Goal: Task Accomplishment & Management: Manage account settings

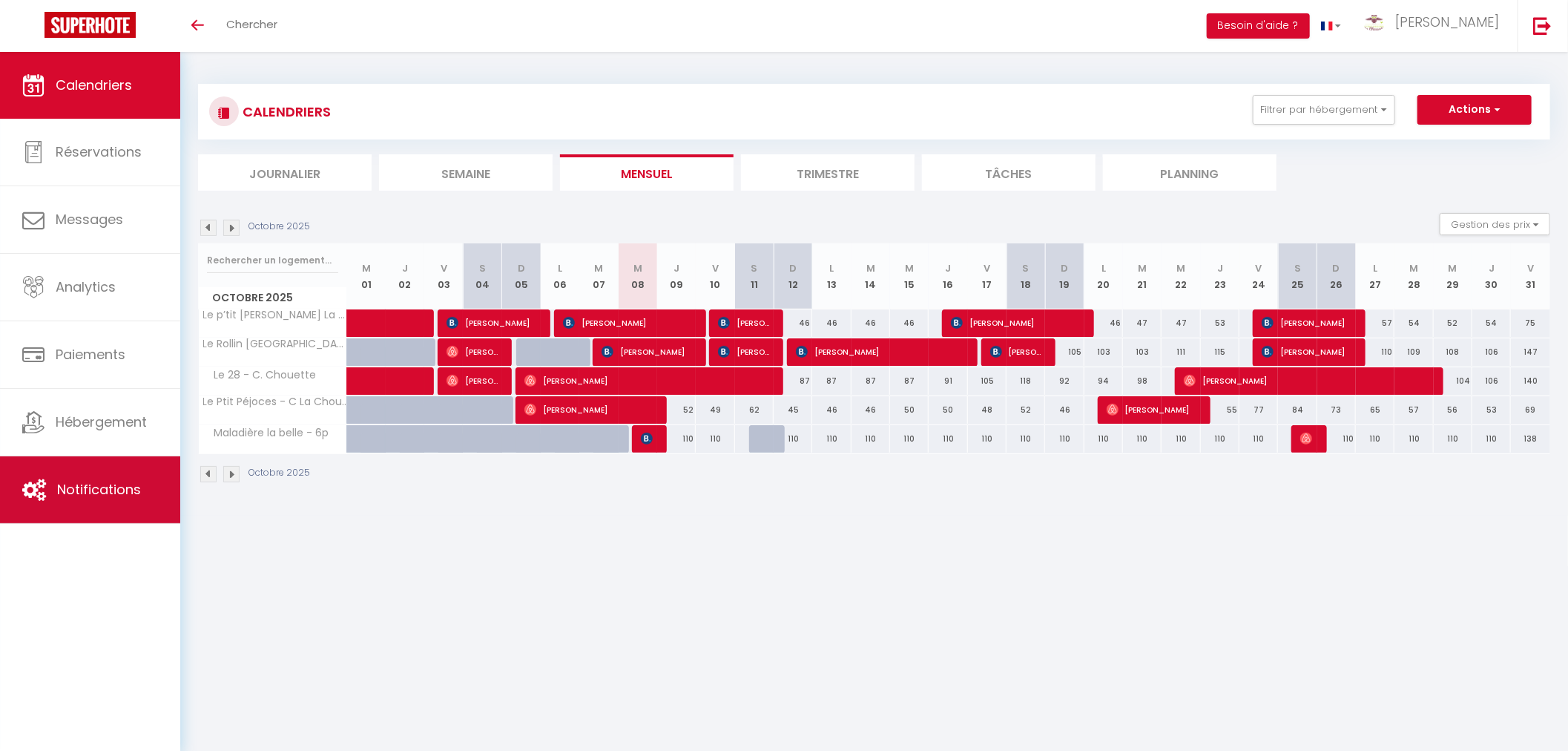
click at [118, 480] on span "Notifications" at bounding box center [99, 489] width 84 height 19
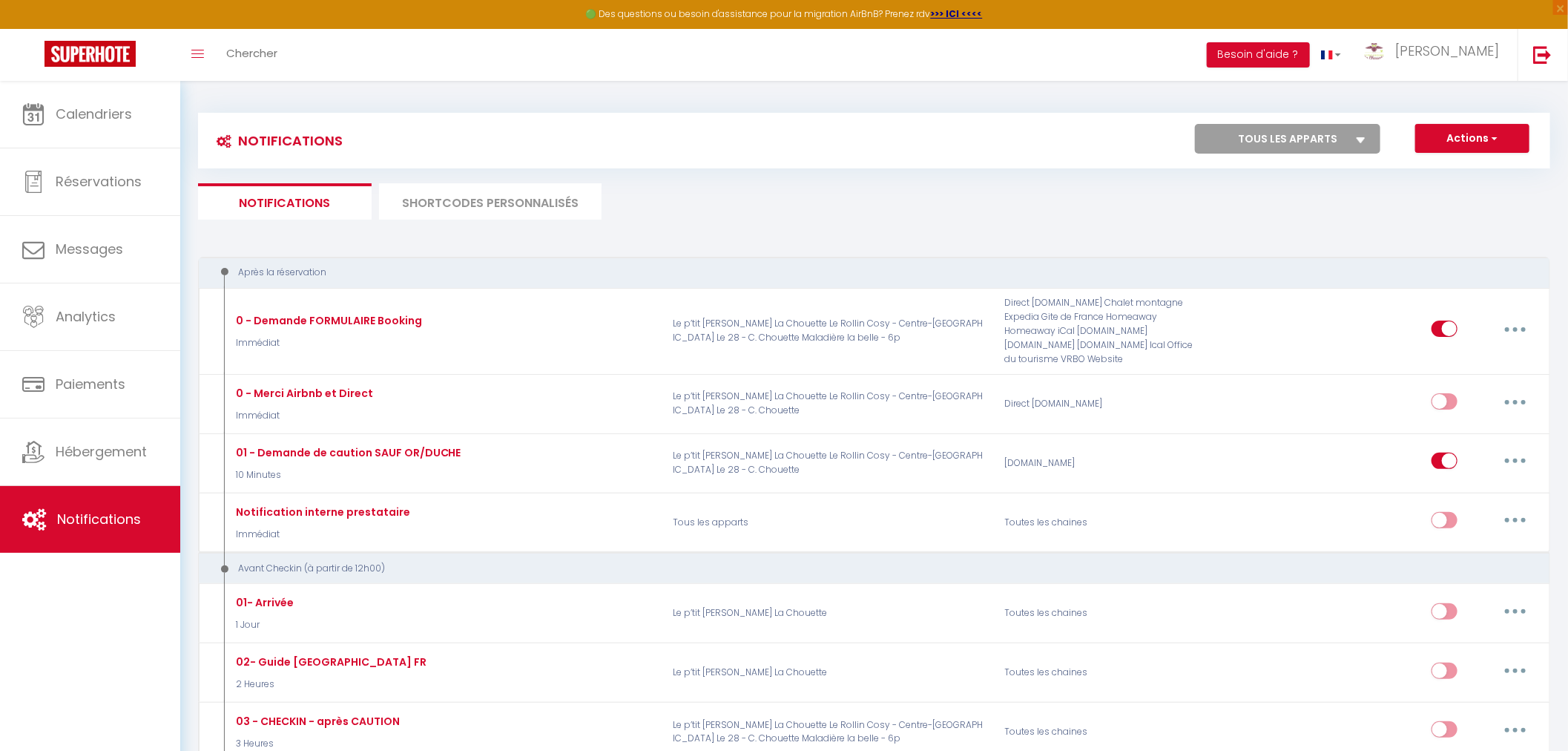
click at [507, 206] on li "SHORTCODES PERSONNALISÉS" at bounding box center [490, 201] width 222 height 37
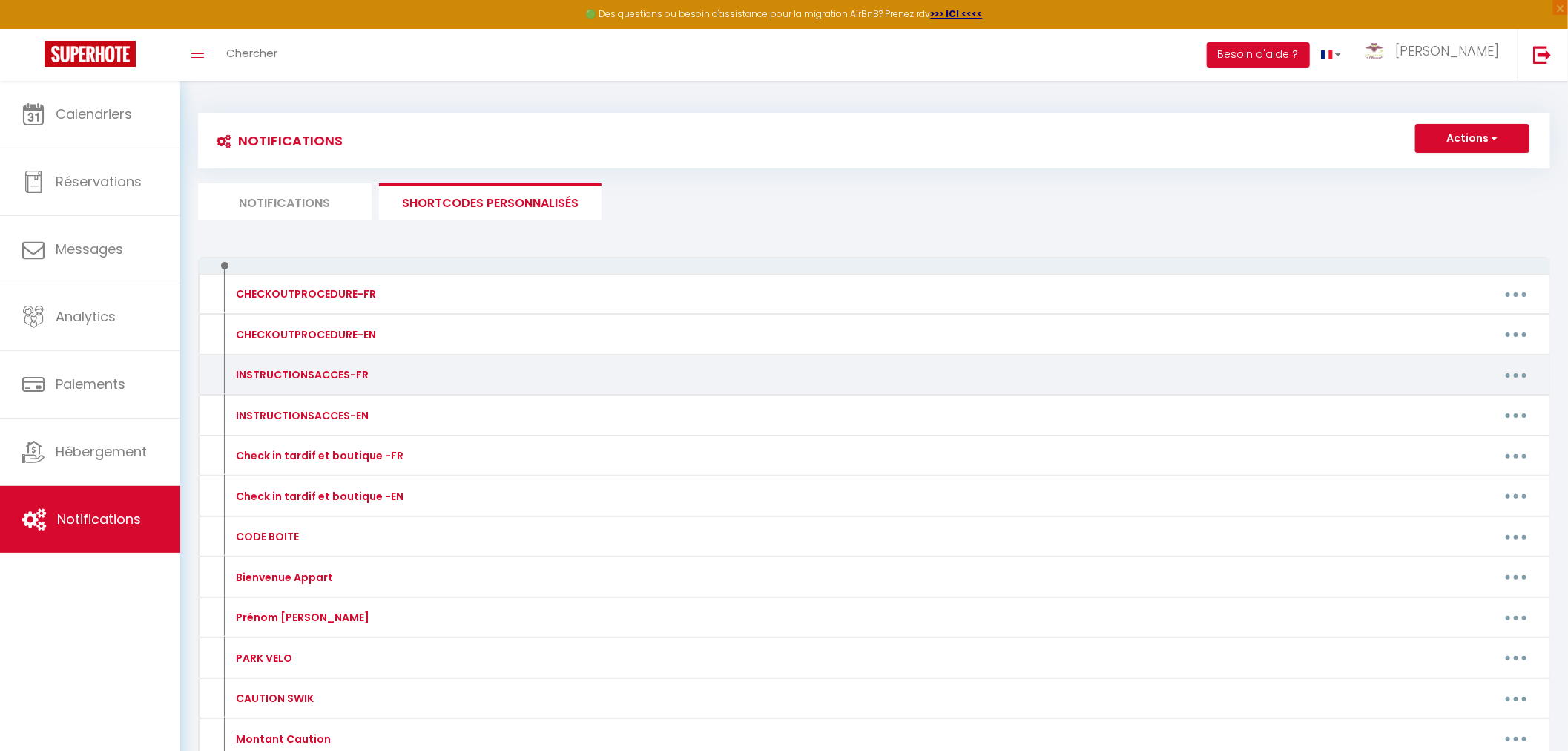
click at [381, 375] on div "INSTRUCTIONSACCES-FR" at bounding box center [387, 375] width 331 height 24
click at [1517, 370] on button "button" at bounding box center [1516, 375] width 41 height 24
click at [1446, 404] on link "Editer" at bounding box center [1477, 409] width 110 height 26
type input "INSTRUCTIONSACCES-FR"
type textarea "Voici le lien pour votre entrée autonome"
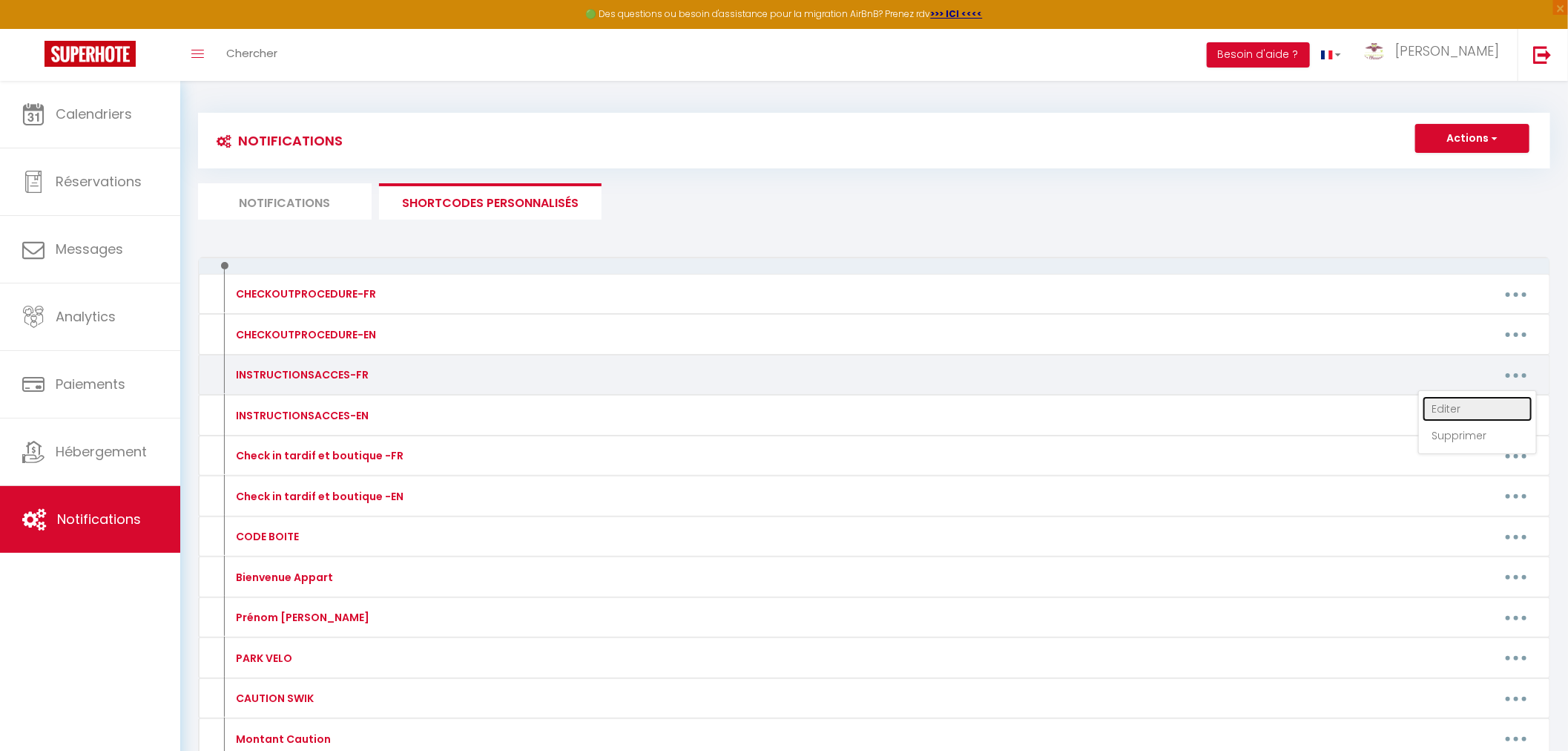
type textarea "[URL][DOMAIN_NAME]"
type textarea "Pour votre arrivée, le portillon est ouvert. Ensuite vous trouverez la boîte a …"
type textarea "[URL][DOMAIN_NAME]"
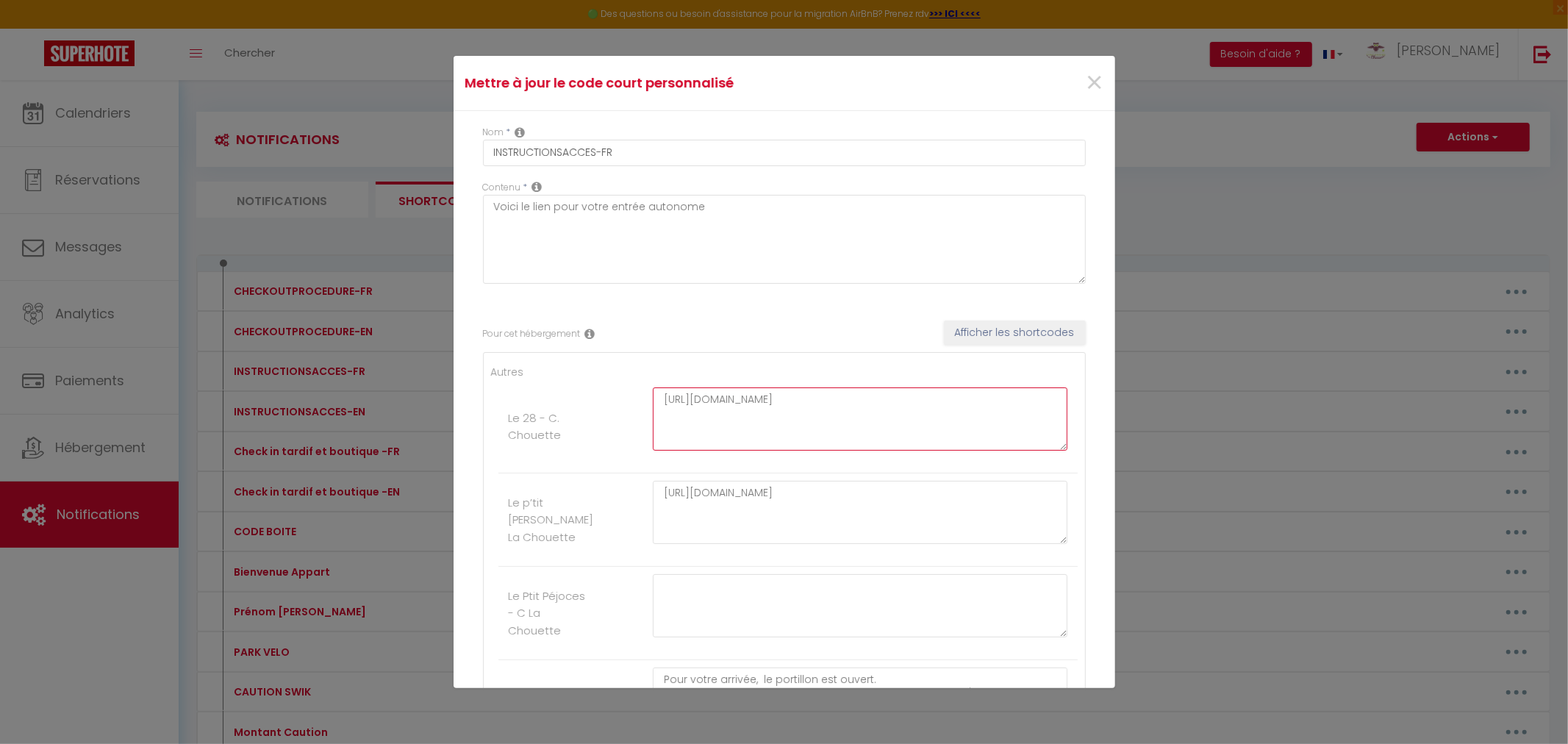
click at [762, 435] on textarea "[URL][DOMAIN_NAME]" at bounding box center [861, 419] width 415 height 64
drag, startPoint x: 754, startPoint y: 429, endPoint x: 650, endPoint y: 399, distance: 108.2
click at [653, 399] on textarea "[URL][DOMAIN_NAME]" at bounding box center [861, 419] width 415 height 64
paste textarea "R_Y5XAHXxBc6ph1ehkvpjPusrdChvuUG"
type textarea "[URL][DOMAIN_NAME]"
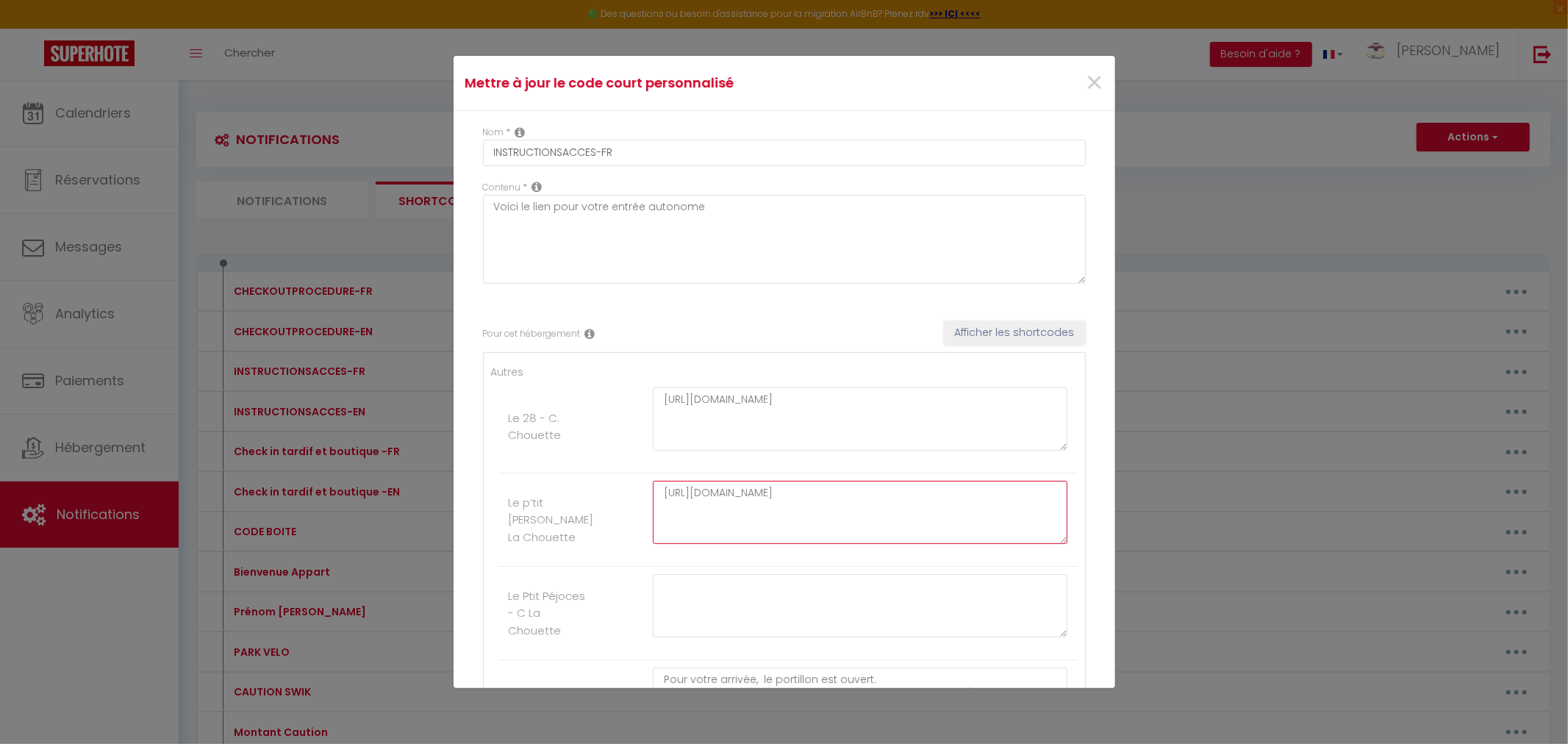
click at [959, 528] on textarea "[URL][DOMAIN_NAME]" at bounding box center [861, 512] width 415 height 64
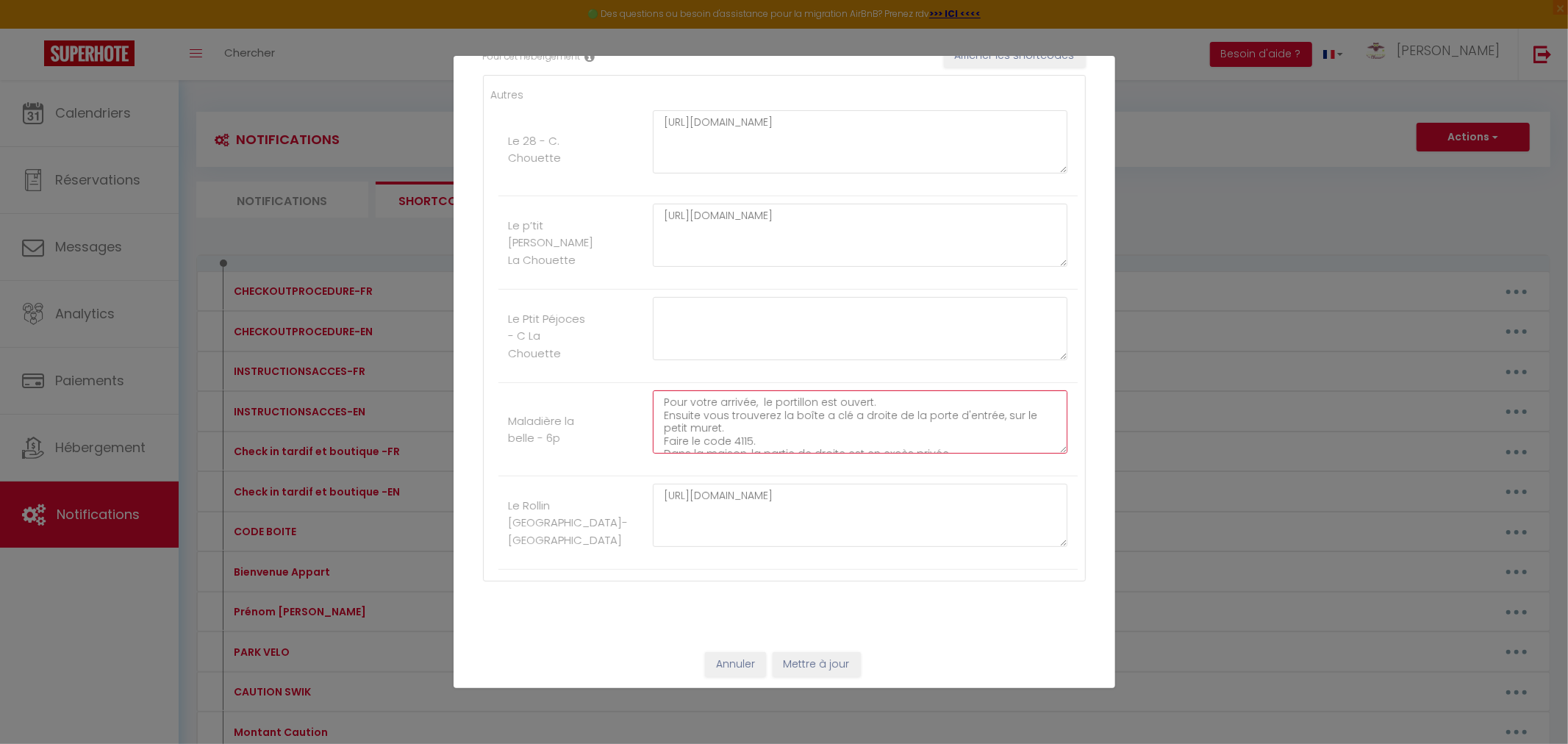
scroll to position [281, 0]
click at [827, 658] on button "Mettre à jour" at bounding box center [817, 661] width 88 height 25
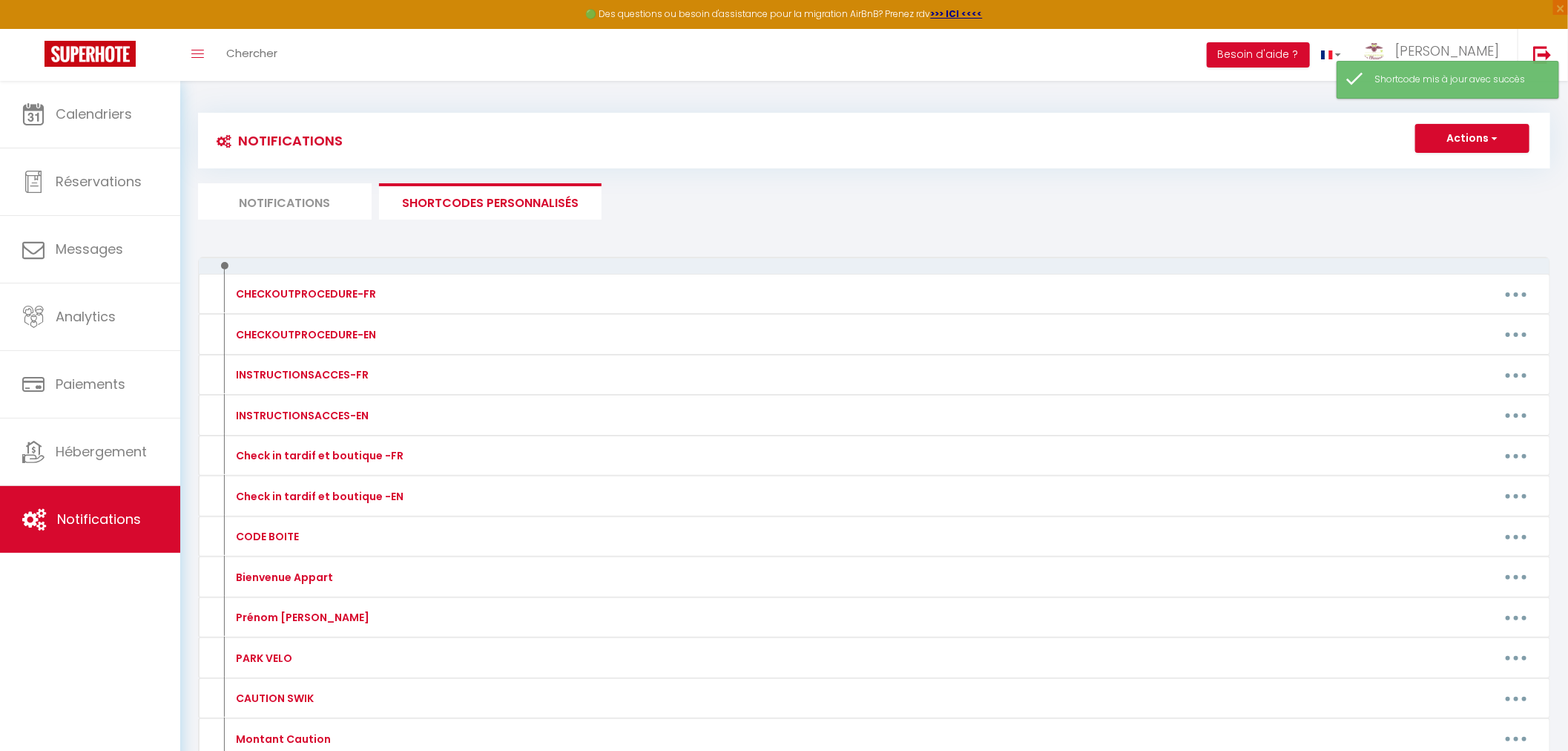
click at [738, 241] on div "Notifications Actions Nouvelle Notification Exporter Importer Tous les apparts …" at bounding box center [873, 468] width 1352 height 739
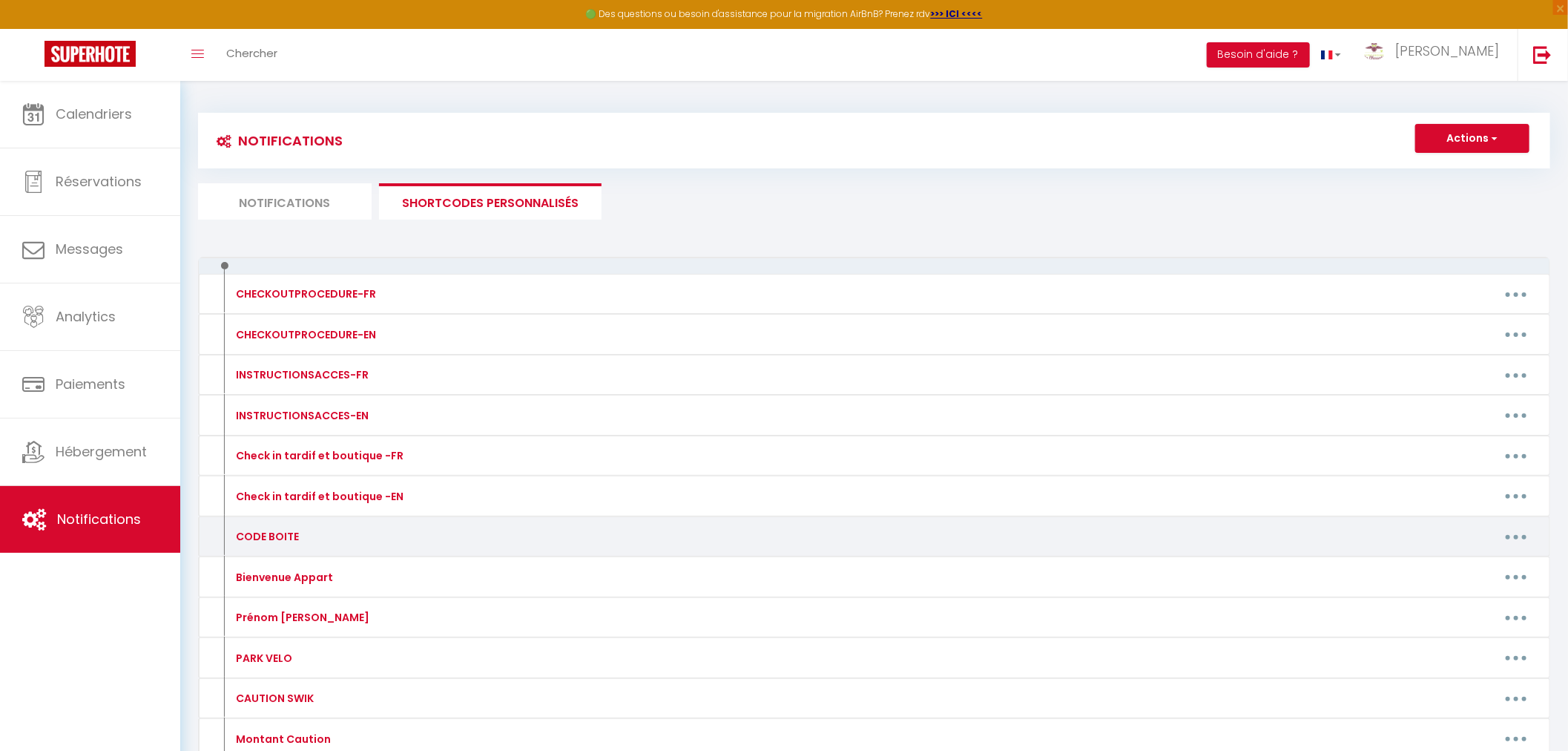
click at [456, 540] on div "CODE BOITE" at bounding box center [387, 537] width 331 height 24
click at [1509, 531] on button "button" at bounding box center [1516, 537] width 41 height 24
click at [1458, 571] on link "Editer" at bounding box center [1477, 570] width 110 height 26
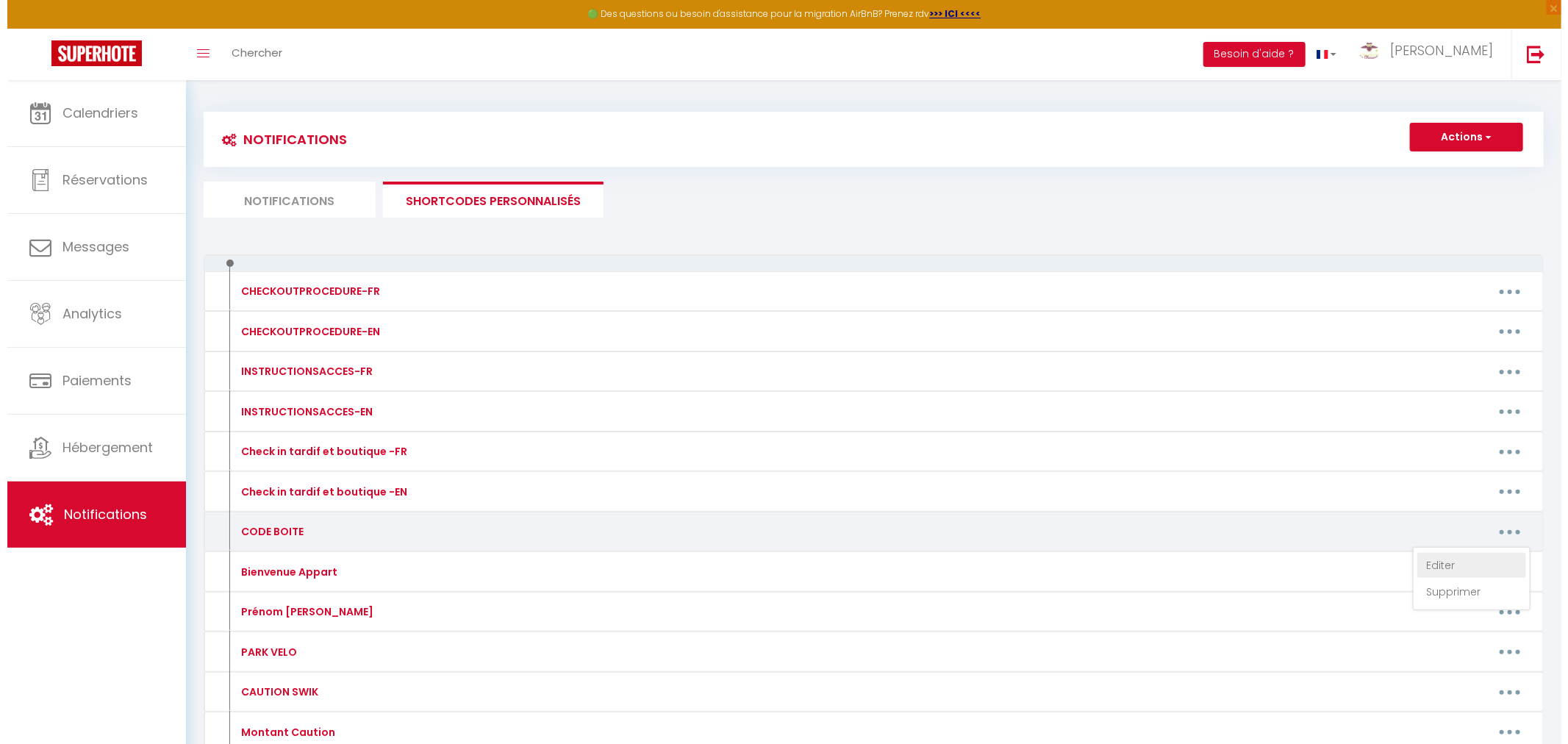
type input "CODE BOITE"
type textarea "Bonjour [GUEST:FIRST_NAME] Votre Code de boîte à clé est [CODE BOITE]. Bonne ré…"
type textarea "6048"
type textarea "2580"
type textarea "4115"
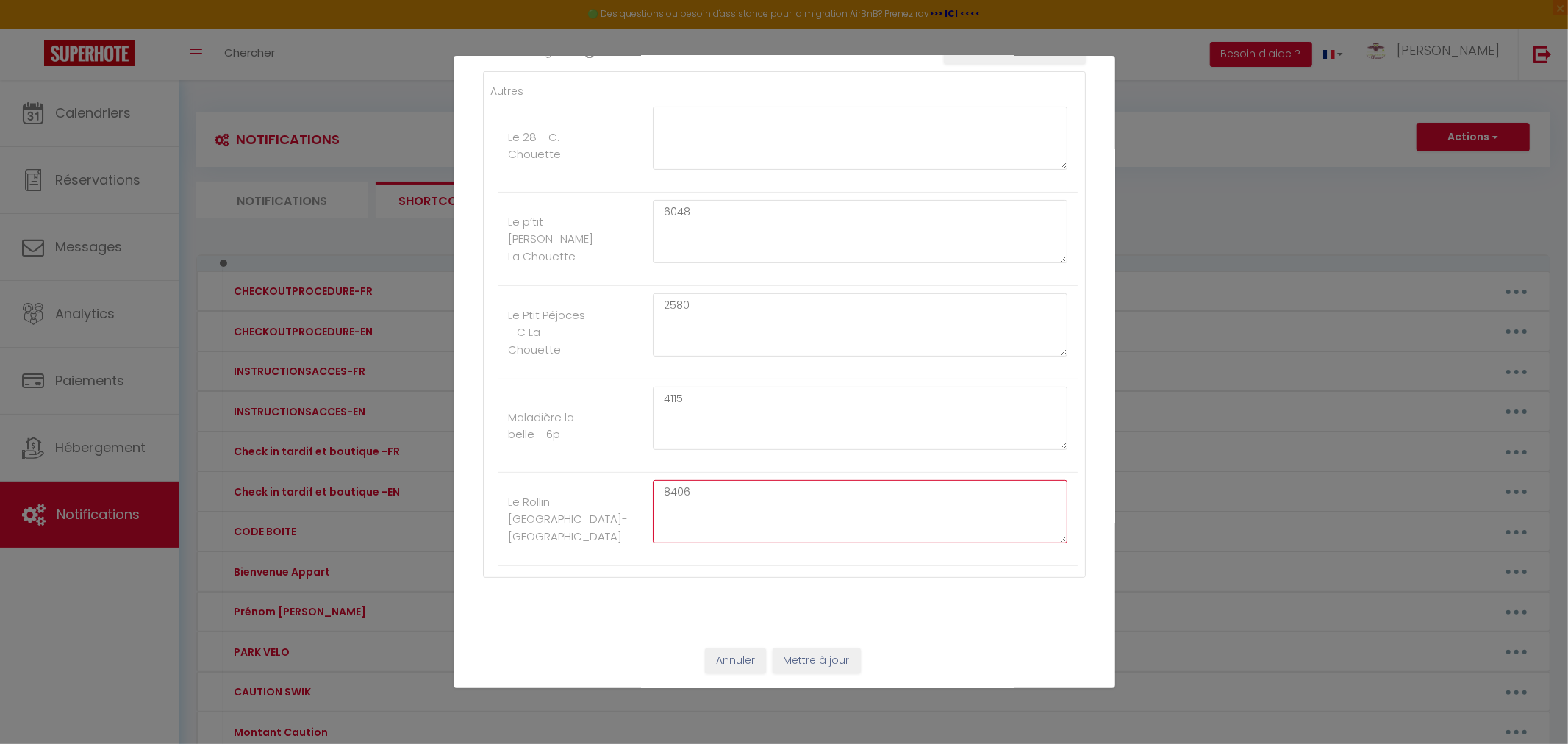
drag, startPoint x: 707, startPoint y: 492, endPoint x: 616, endPoint y: 493, distance: 91.0
click at [616, 493] on li "Le Rollin [GEOGRAPHIC_DATA]-[GEOGRAPHIC_DATA]" at bounding box center [787, 519] width 579 height 93
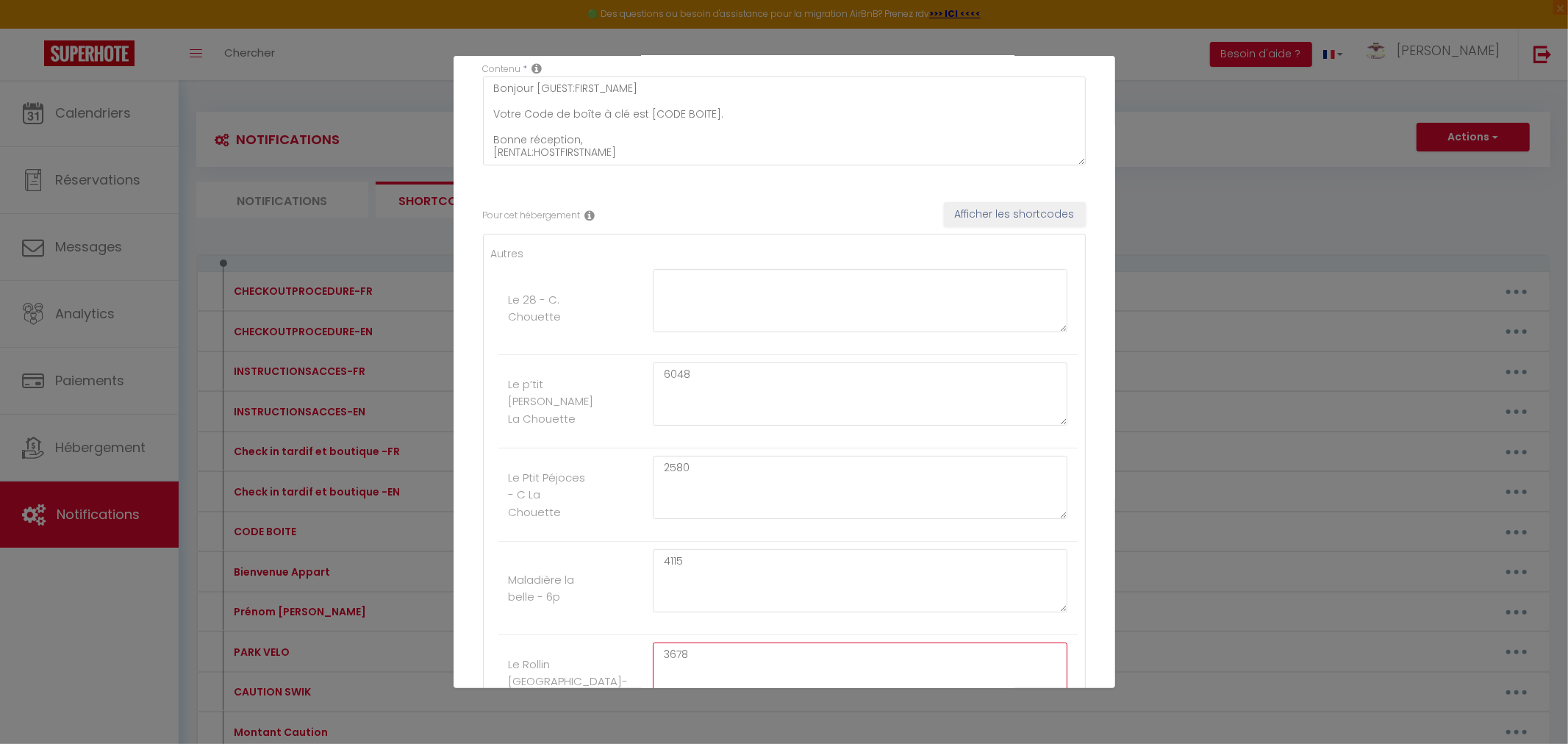
type textarea "3678"
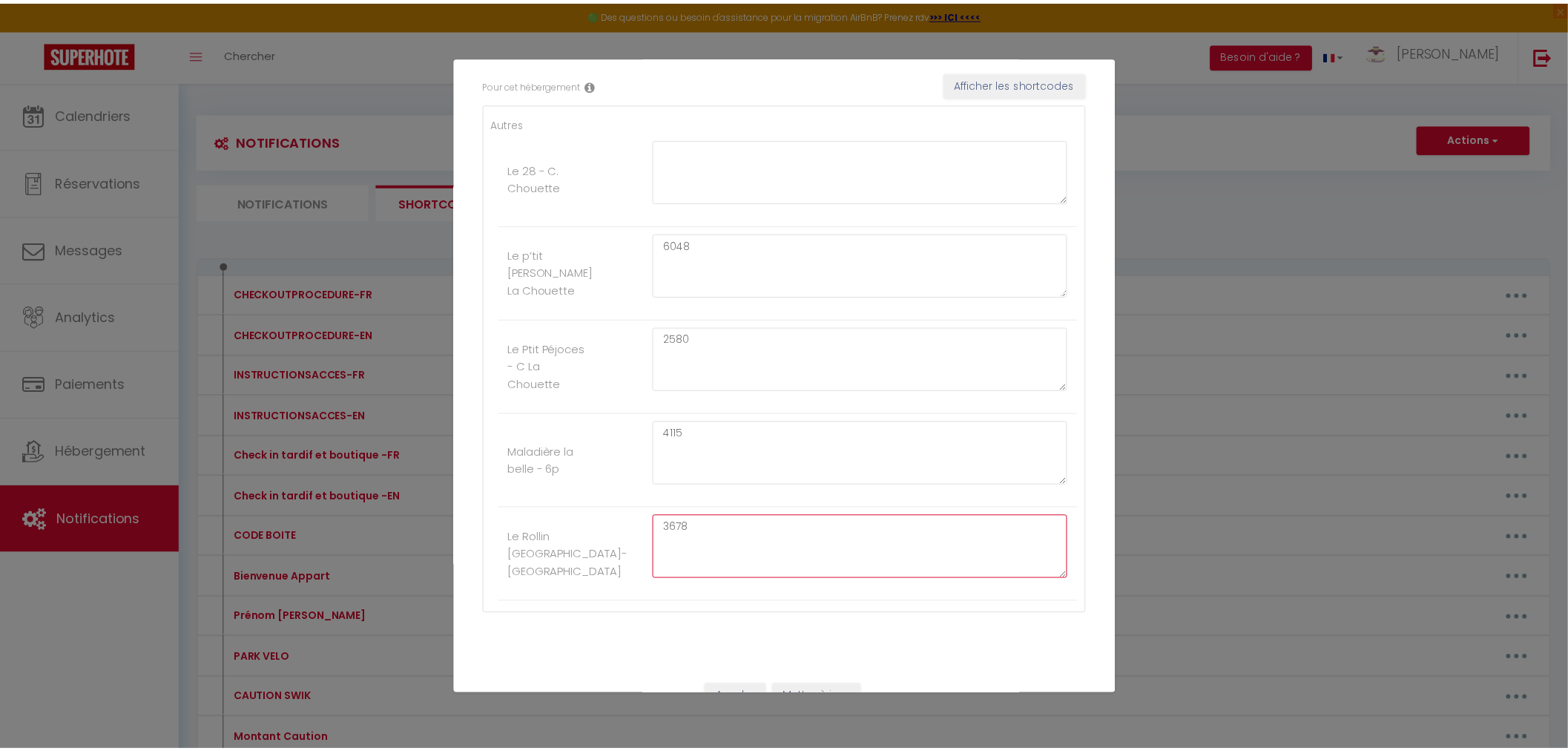
scroll to position [284, 0]
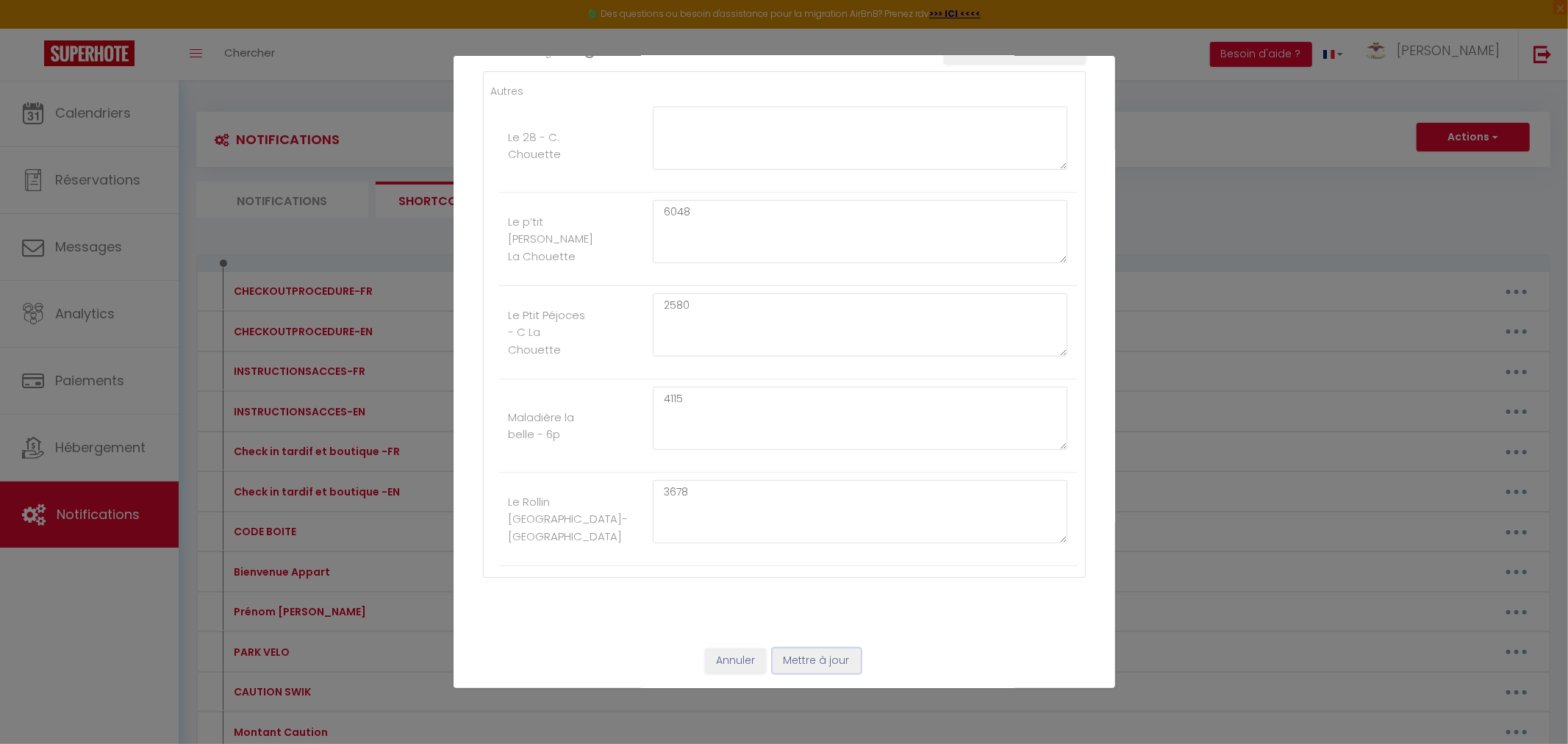
click at [816, 663] on button "Mettre à jour" at bounding box center [817, 661] width 88 height 25
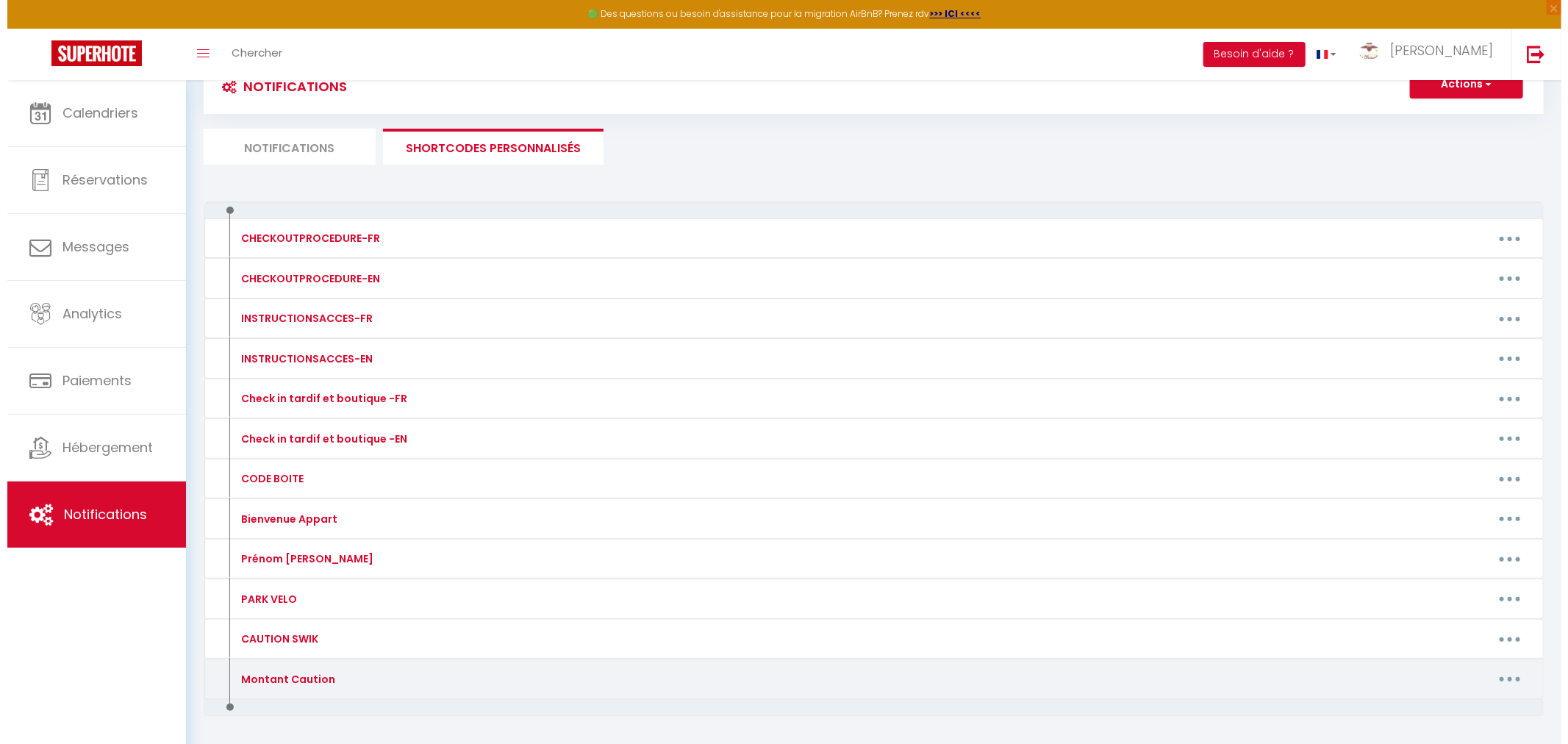
scroll to position [81, 0]
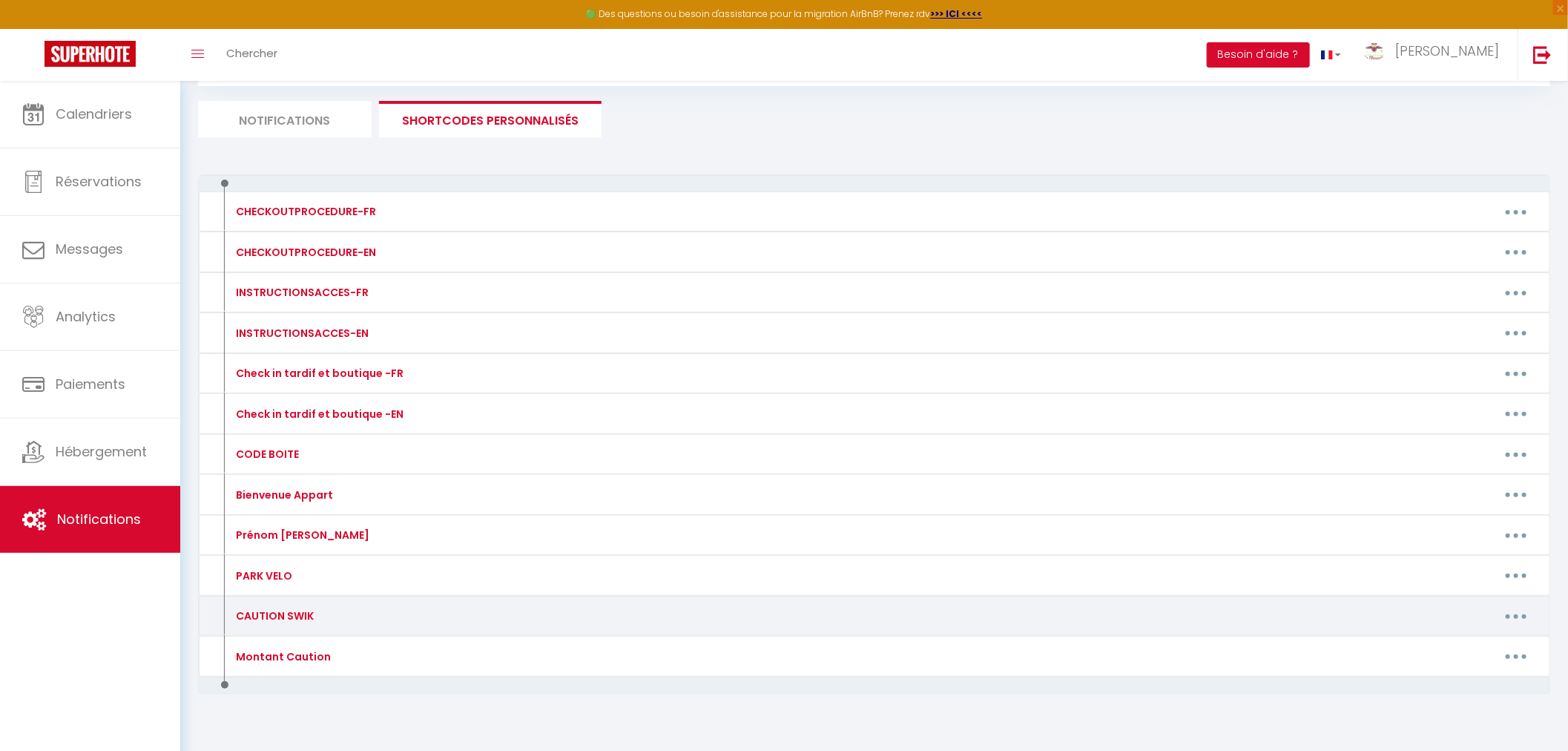
click at [671, 620] on div "Editer Supprimer" at bounding box center [1049, 616] width 993 height 24
click at [1510, 615] on button "button" at bounding box center [1516, 616] width 41 height 24
click at [1451, 653] on link "Editer" at bounding box center [1477, 650] width 110 height 26
type input "CAUTION SWIK"
type textarea "Votre caution"
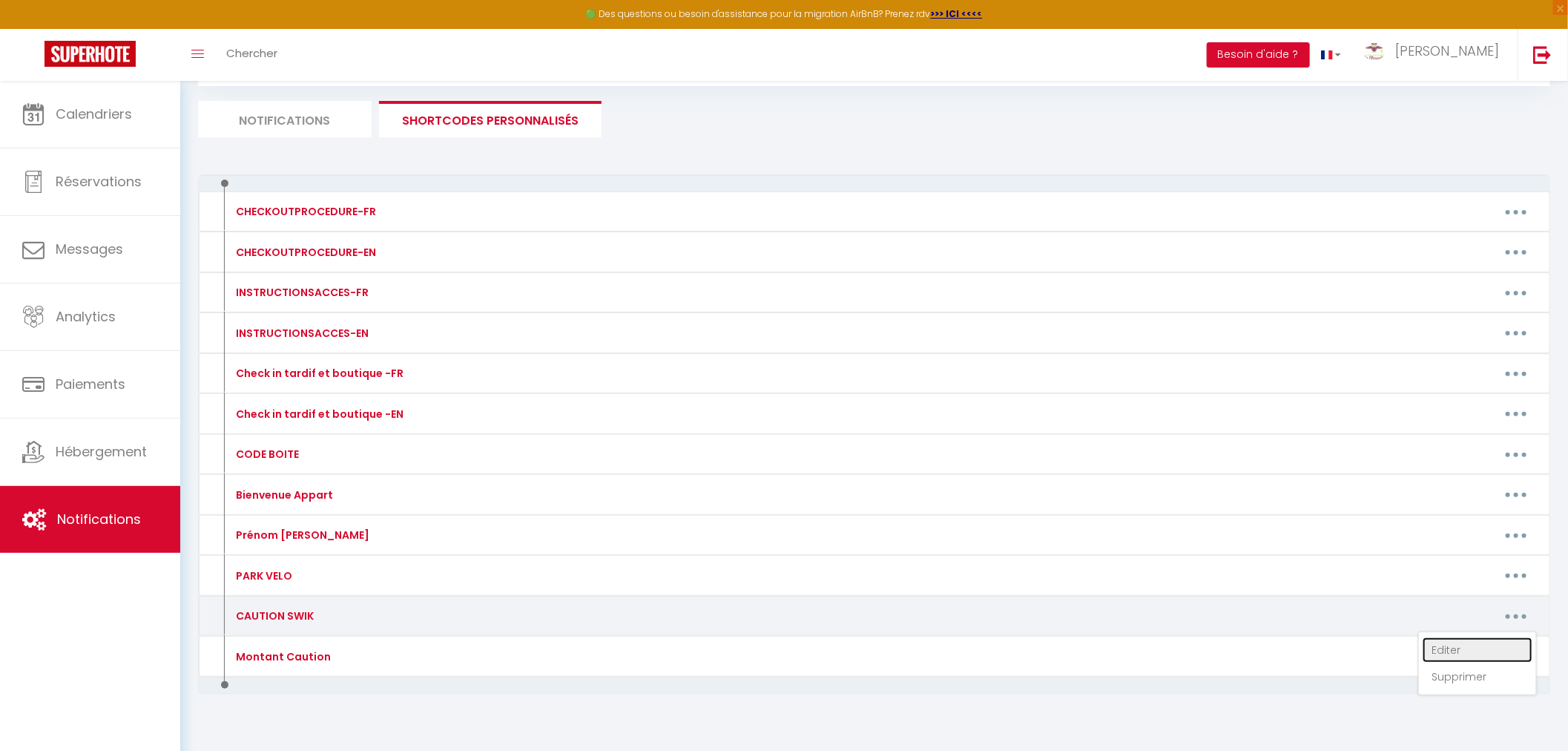
type textarea "[URL][DOMAIN_NAME]"
type textarea "NC"
type textarea "STRIPE"
type textarea "[URL][DOMAIN_NAME]"
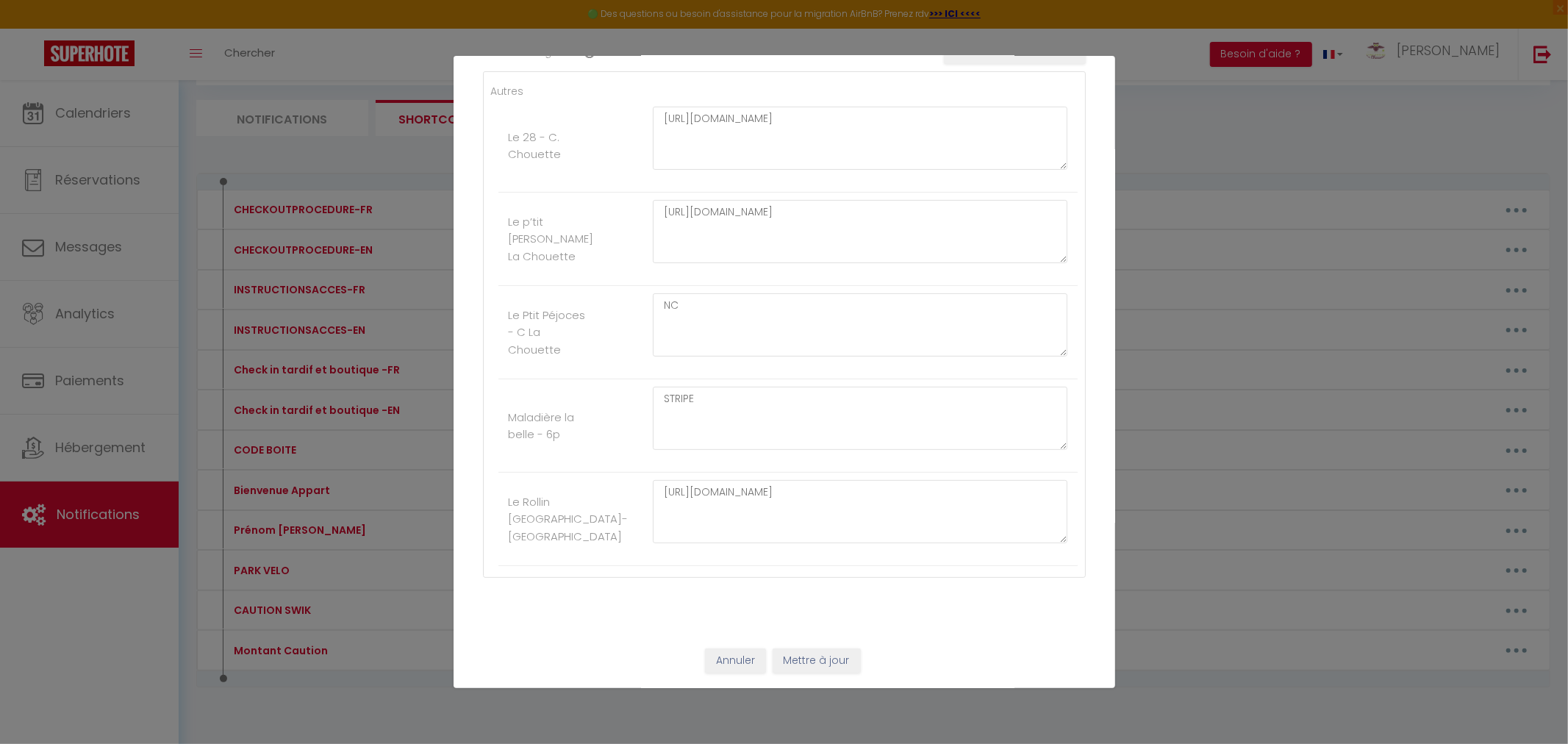
scroll to position [200, 0]
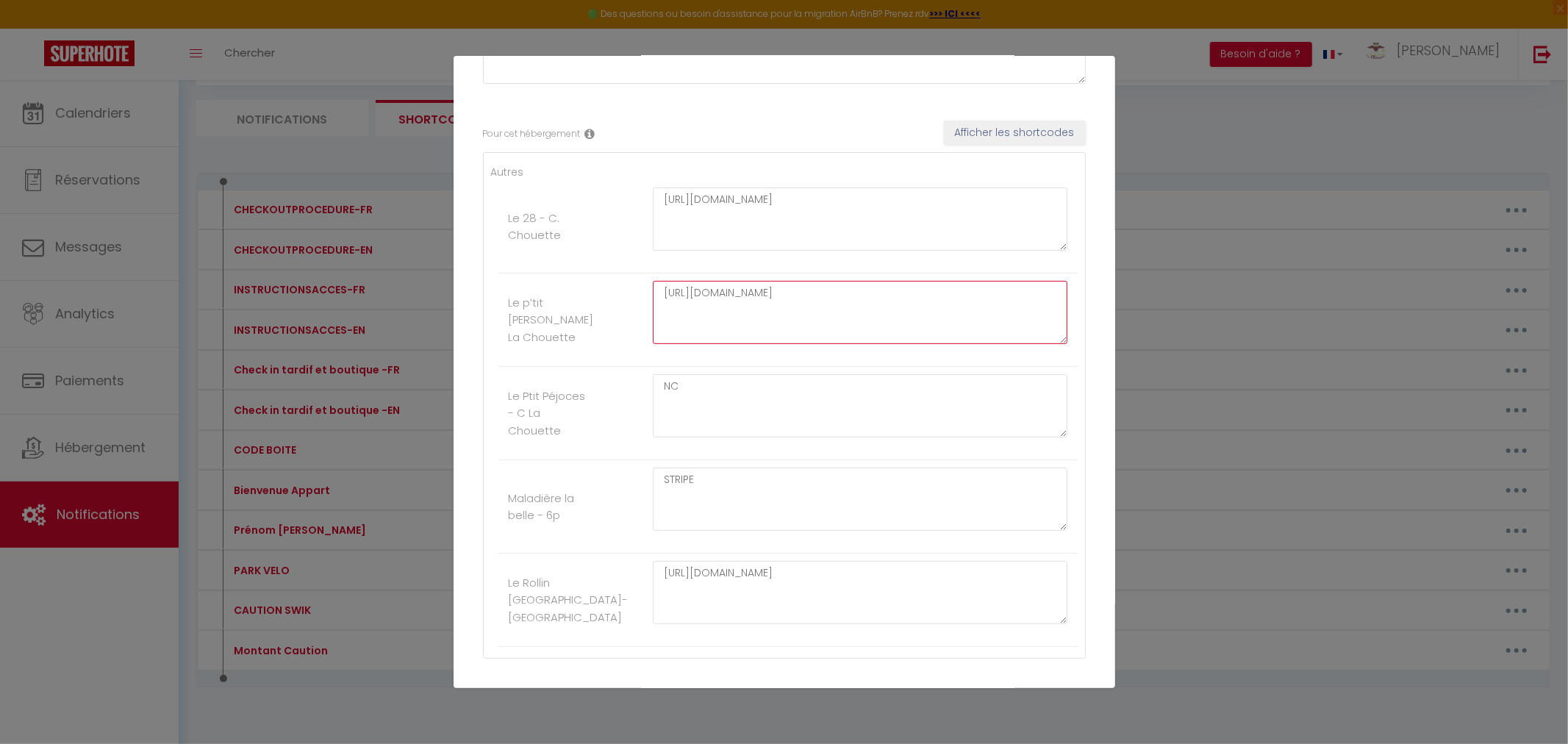
click at [827, 309] on textarea "[URL][DOMAIN_NAME]" at bounding box center [861, 312] width 415 height 64
drag, startPoint x: 722, startPoint y: 298, endPoint x: 641, endPoint y: 296, distance: 81.0
click at [644, 296] on div "[URL][DOMAIN_NAME]" at bounding box center [860, 320] width 435 height 78
paste textarea "v2."
type textarea "[URL][DOMAIN_NAME]"
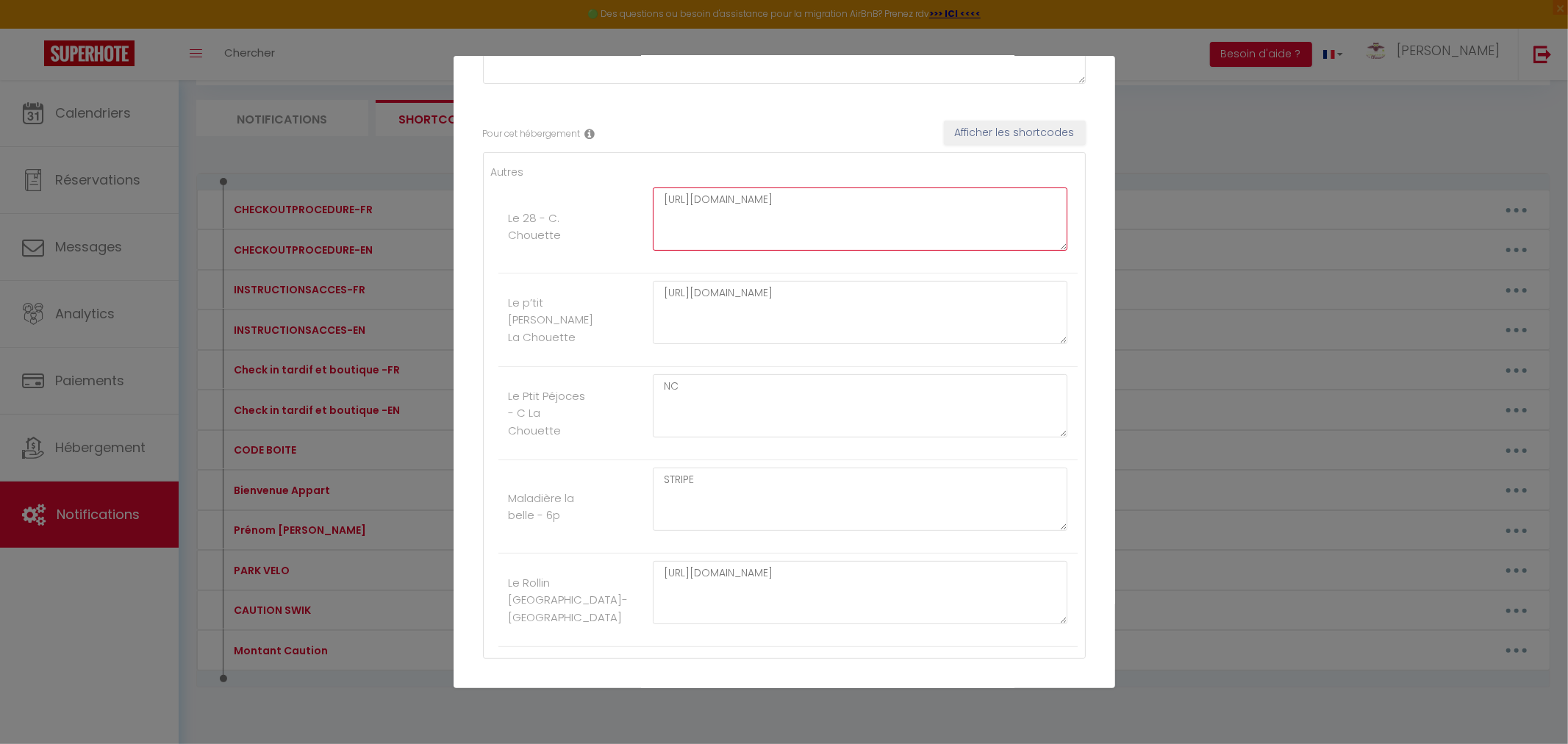
click at [868, 208] on textarea "[URL][DOMAIN_NAME]" at bounding box center [861, 218] width 415 height 64
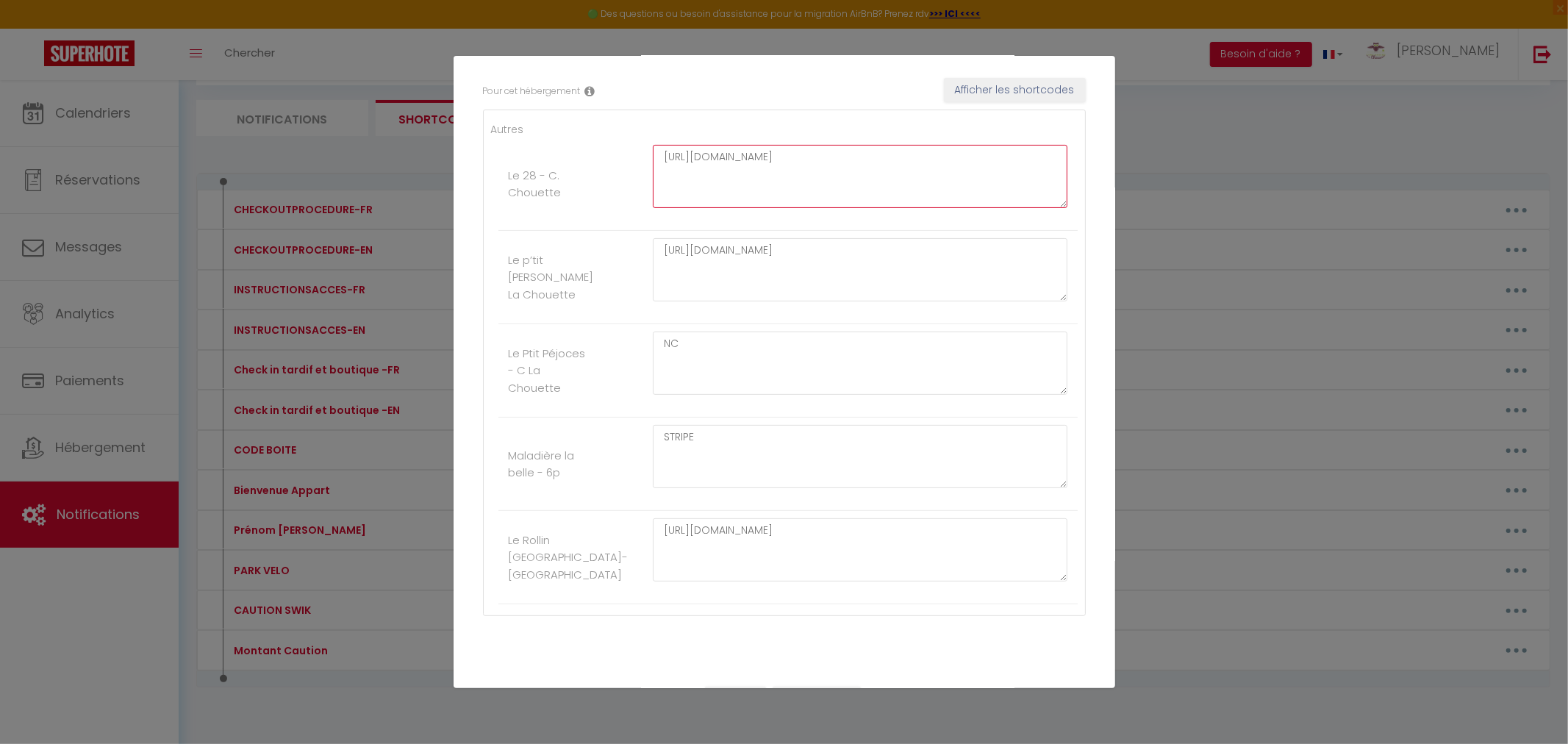
scroll to position [281, 0]
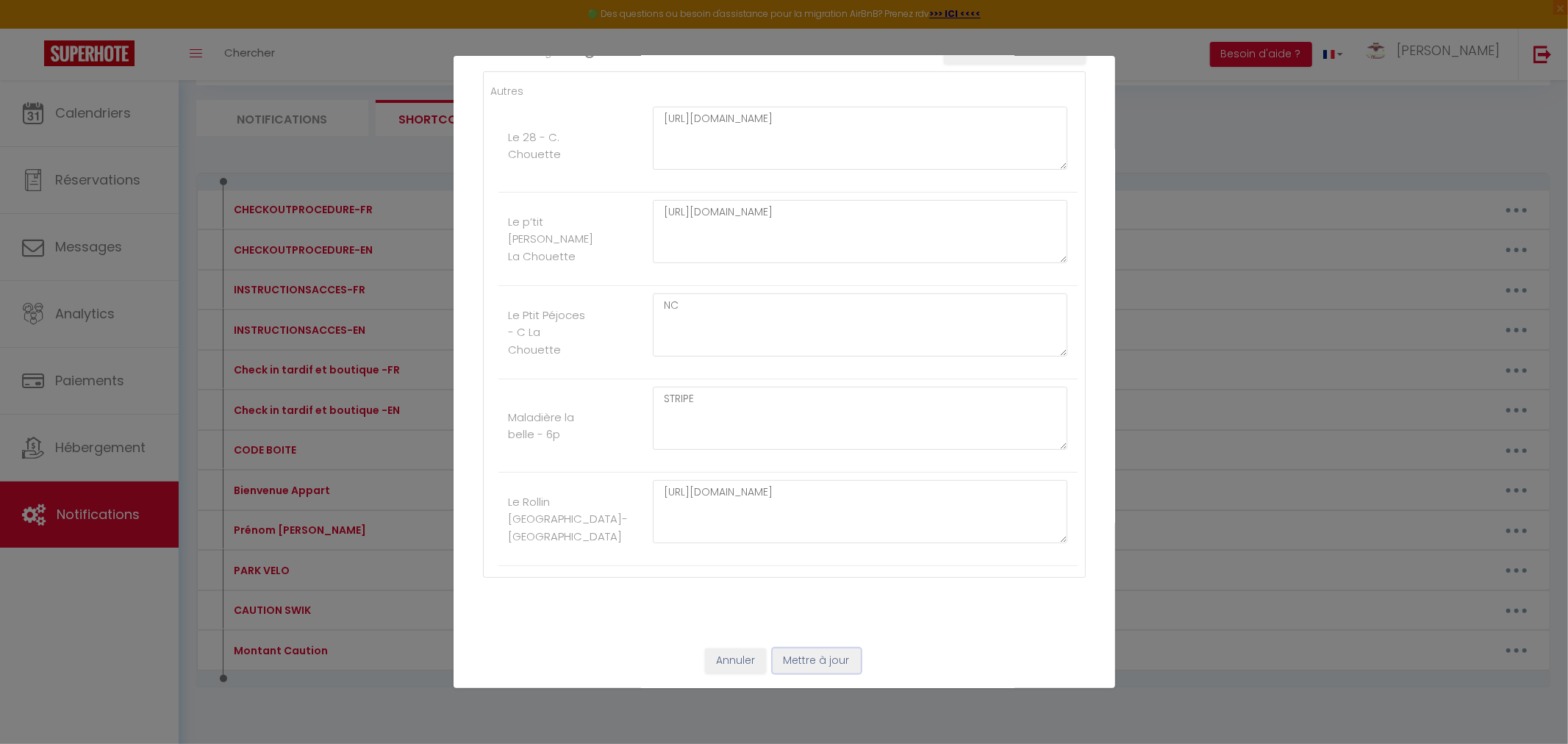
click at [828, 670] on button "Mettre à jour" at bounding box center [817, 661] width 88 height 25
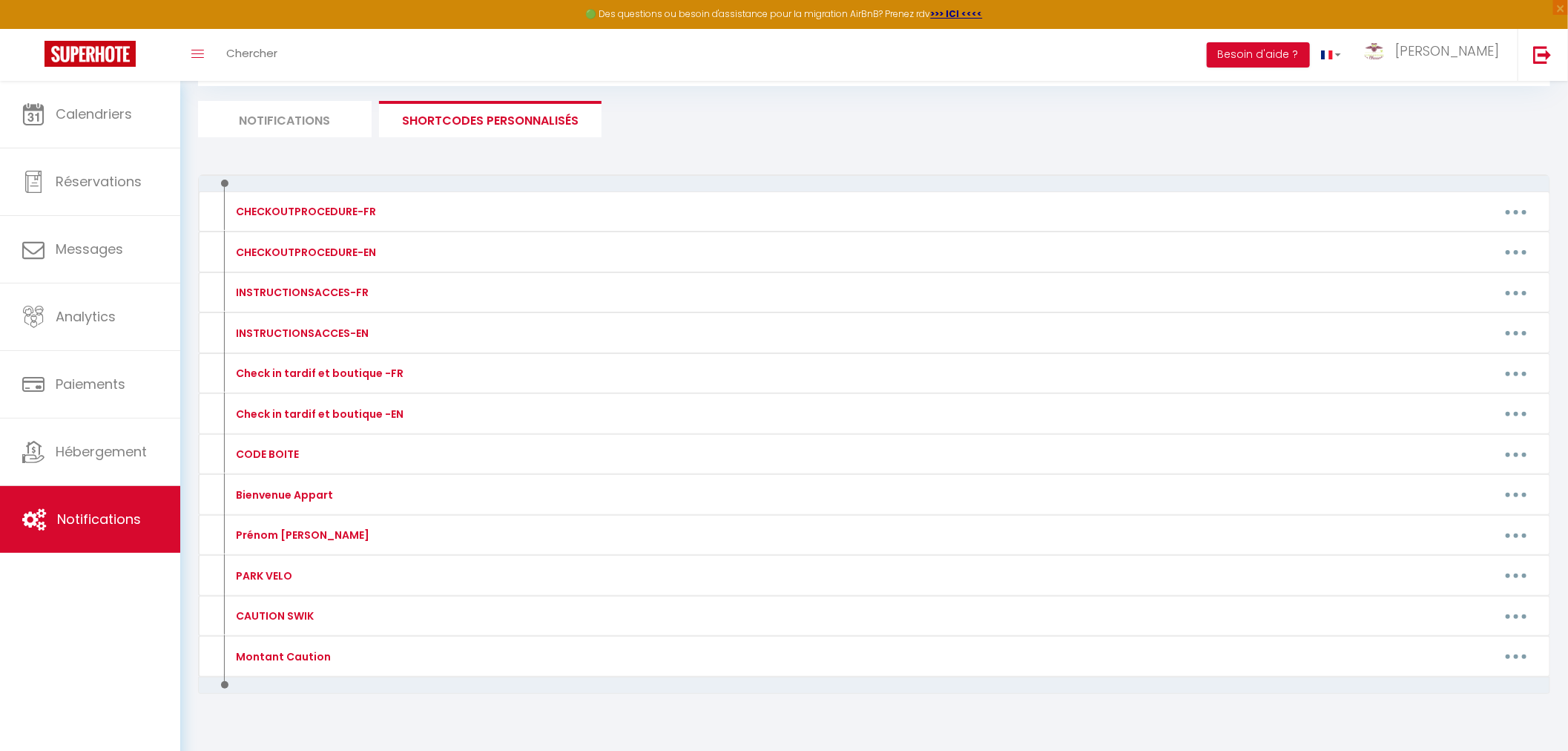
click at [315, 119] on li "Notifications" at bounding box center [285, 119] width 174 height 37
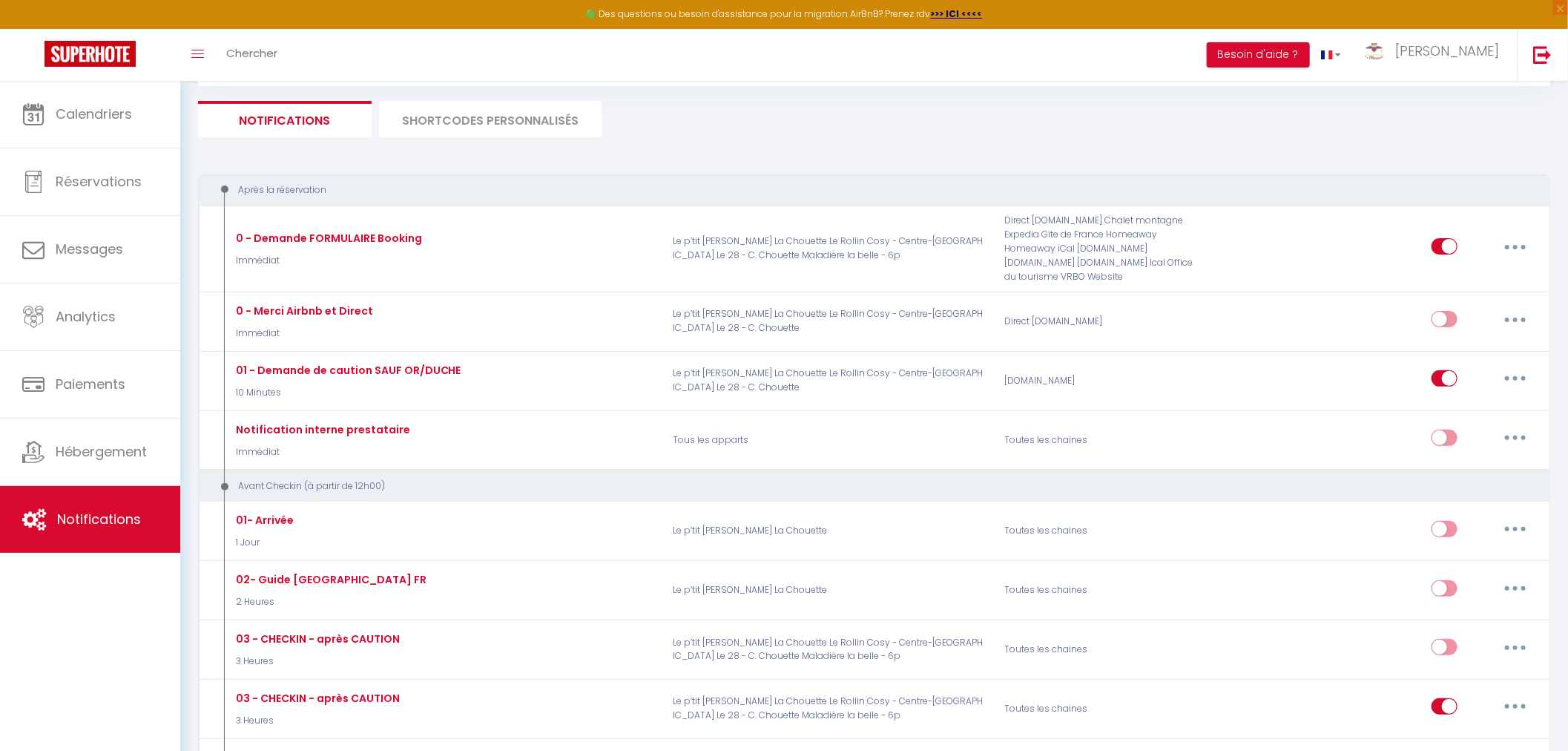
click at [495, 126] on li "SHORTCODES PERSONNALISÉS" at bounding box center [490, 119] width 222 height 37
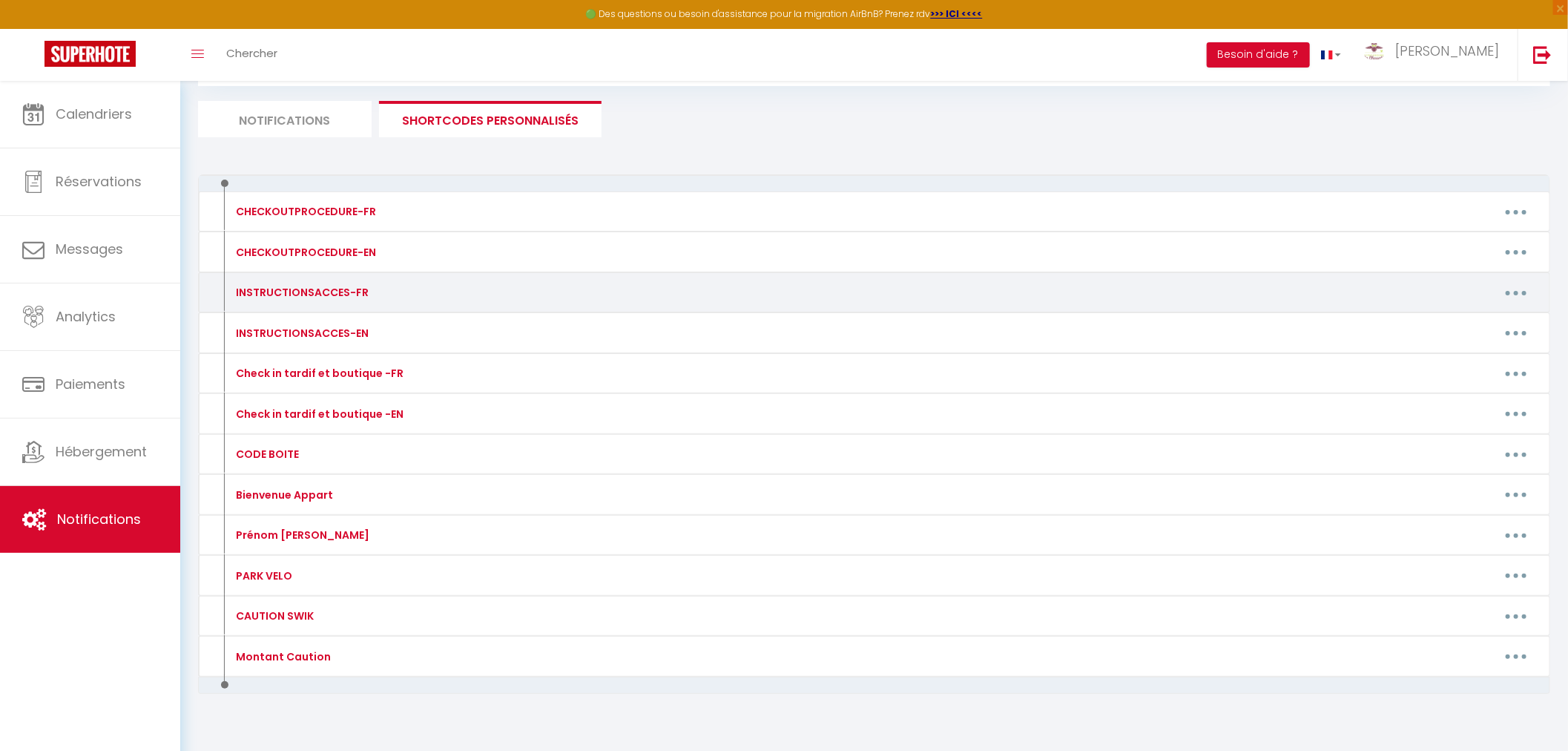
click at [1527, 292] on button "button" at bounding box center [1516, 292] width 41 height 24
click at [1461, 328] on link "Editer" at bounding box center [1477, 327] width 110 height 26
type input "INSTRUCTIONSACCES-FR"
type textarea "Voici le lien pour votre entrée autonome"
type textarea "[URL][DOMAIN_NAME]"
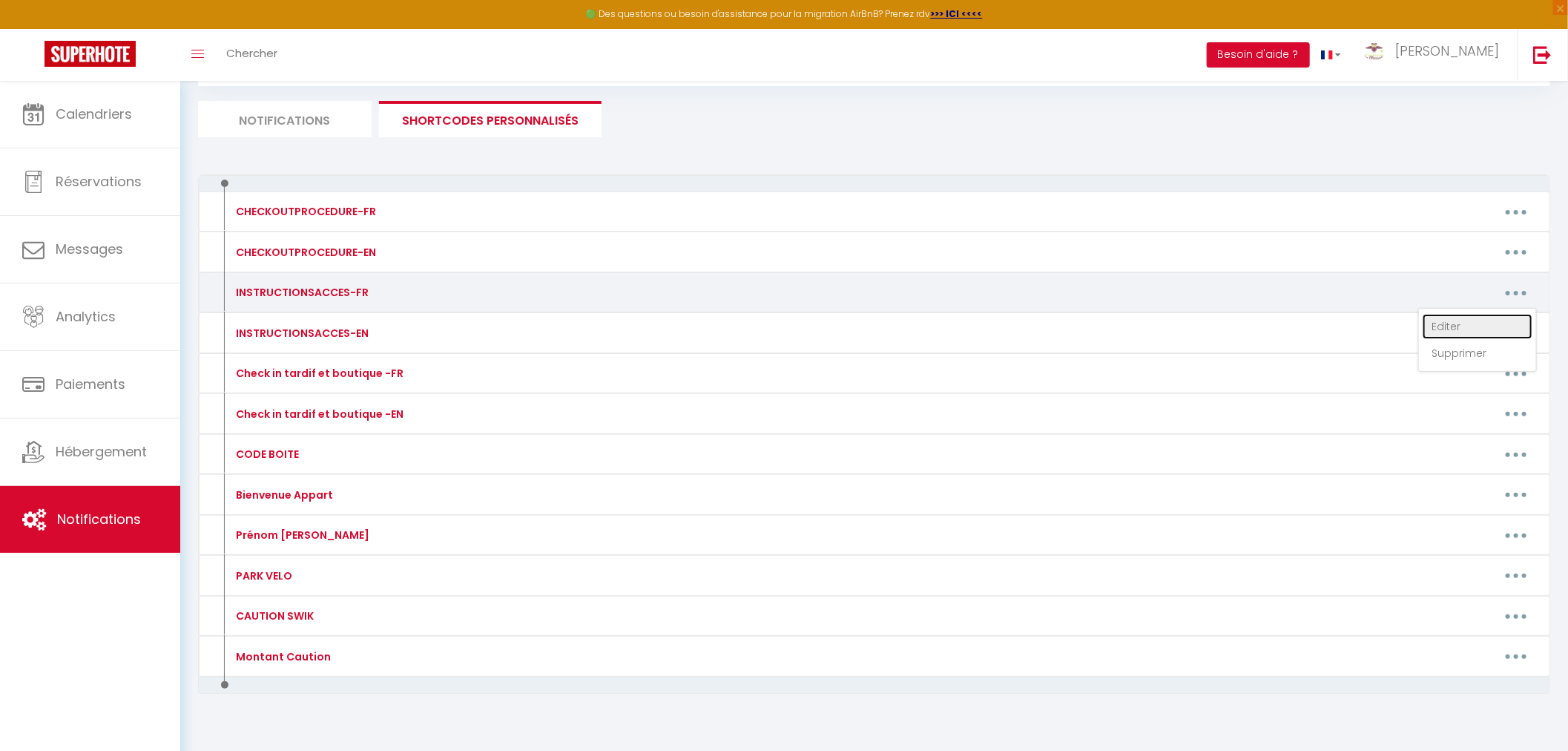
type textarea "[URL][DOMAIN_NAME]"
type textarea "Pour votre arrivée, le portillon est ouvert. Ensuite vous trouverez la boîte a …"
type textarea "[URL][DOMAIN_NAME]"
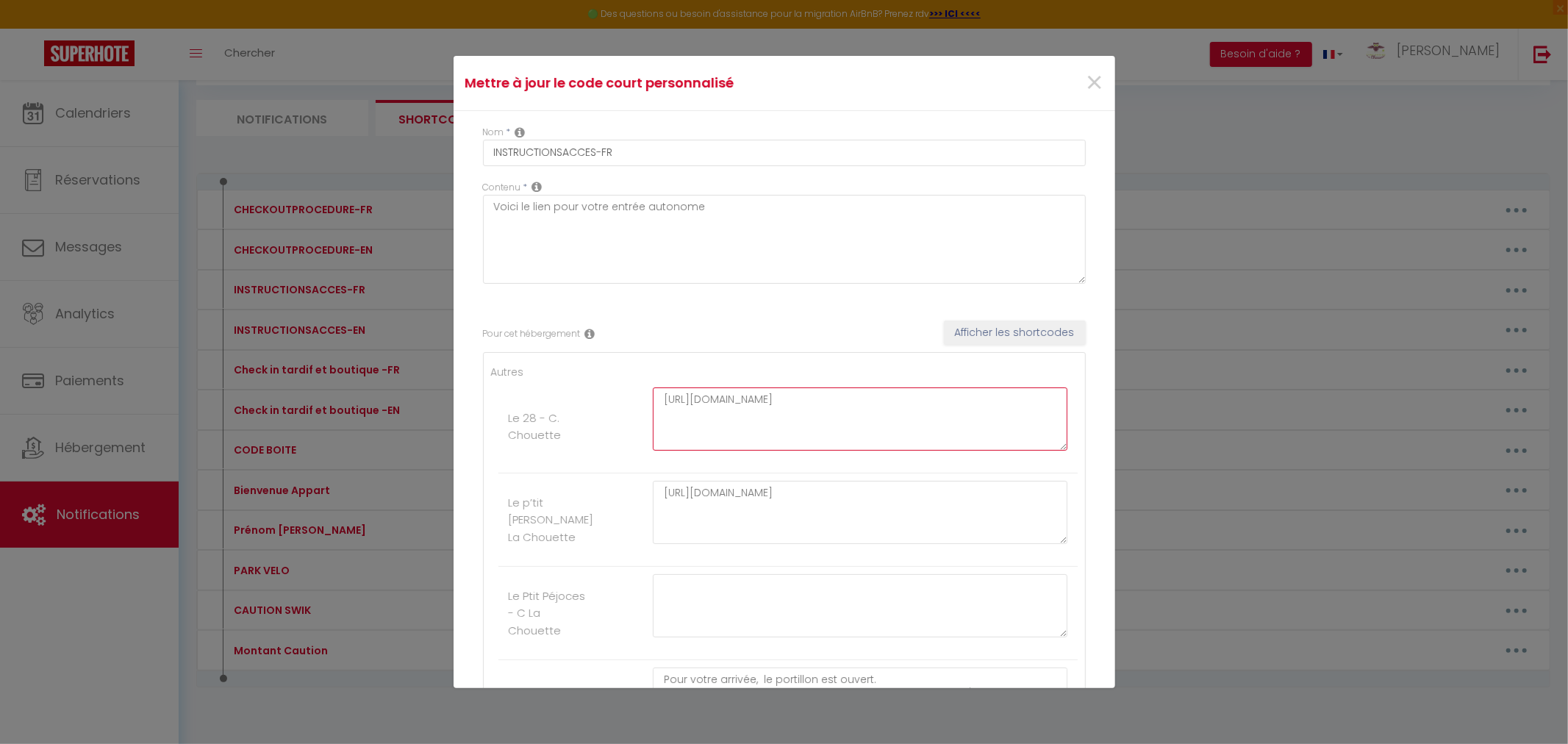
click at [835, 432] on textarea "[URL][DOMAIN_NAME]" at bounding box center [861, 419] width 415 height 64
drag, startPoint x: 731, startPoint y: 430, endPoint x: 654, endPoint y: 394, distance: 85.0
click at [654, 394] on textarea "[URL][DOMAIN_NAME]" at bounding box center [861, 419] width 415 height 64
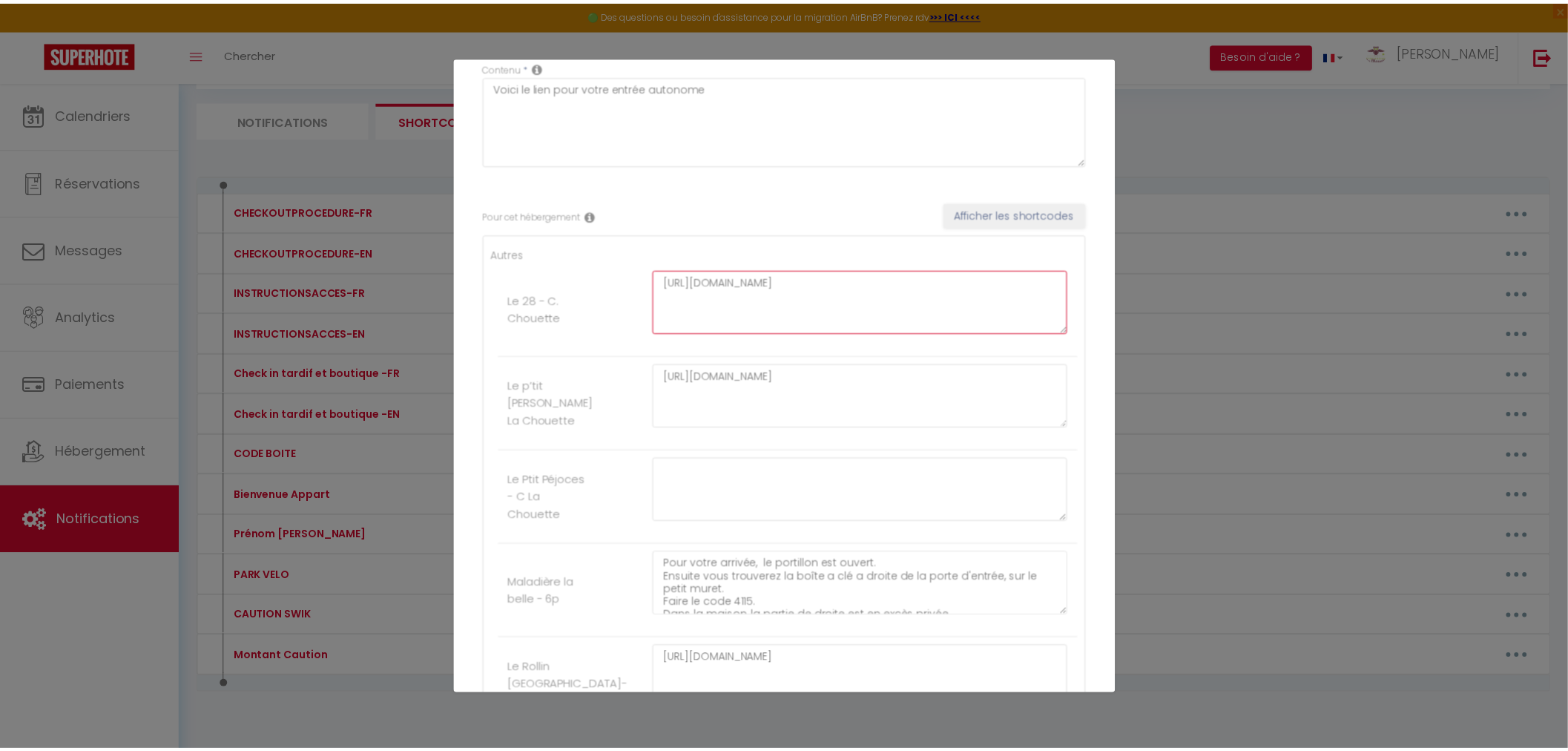
scroll to position [284, 0]
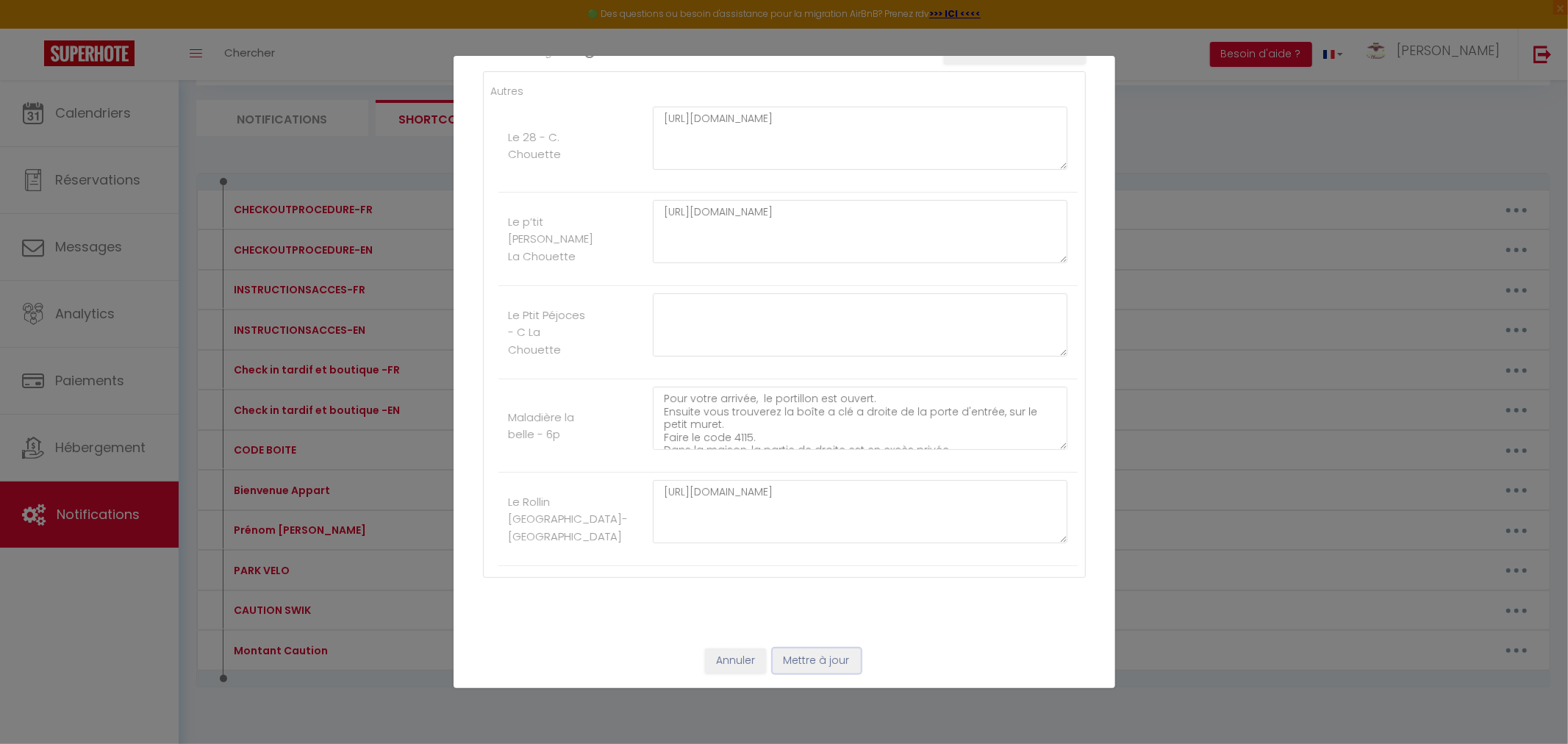
click at [821, 662] on button "Mettre à jour" at bounding box center [817, 661] width 88 height 25
